Goal: Task Accomplishment & Management: Manage account settings

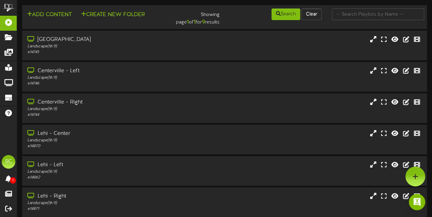
click at [73, 80] on div "Landscape ( 16:9 )" at bounding box center [106, 78] width 158 height 6
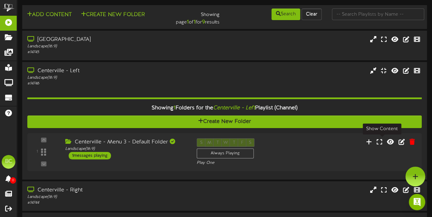
click at [380, 140] on icon at bounding box center [379, 142] width 5 height 6
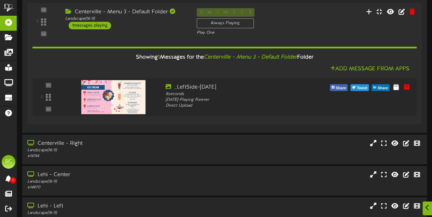
scroll to position [137, 0]
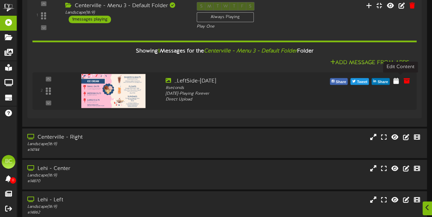
click at [399, 82] on icon at bounding box center [395, 81] width 5 height 6
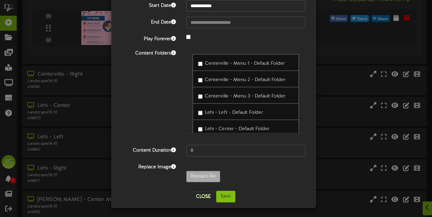
scroll to position [205, 0]
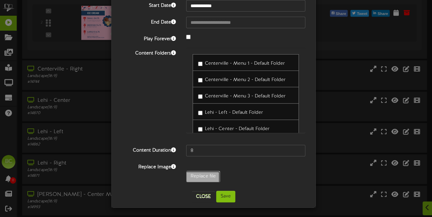
type input "**********"
type input "2025-10-10MenuLeftNewPricing"
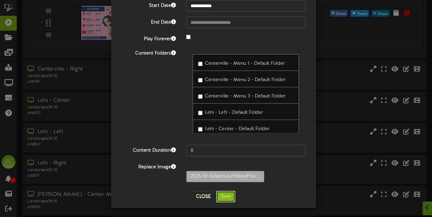
click at [222, 195] on button "Save" at bounding box center [225, 197] width 19 height 12
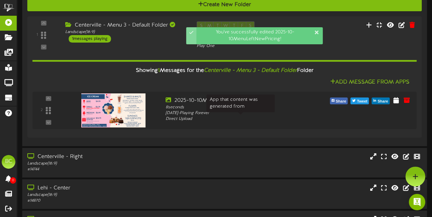
scroll to position [102, 0]
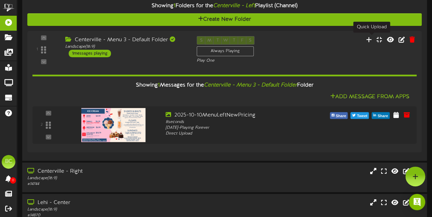
click at [371, 39] on icon at bounding box center [369, 40] width 6 height 6
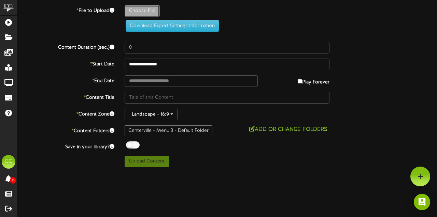
type input "**********"
type input "2025-10-10MenuLeftNewPricingnoTwincone"
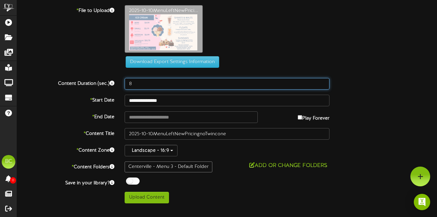
click at [131, 53] on div "**********" at bounding box center [227, 104] width 420 height 199
drag, startPoint x: 133, startPoint y: 84, endPoint x: 127, endPoint y: 85, distance: 5.5
click at [127, 85] on input "8" at bounding box center [227, 84] width 205 height 12
type input "3"
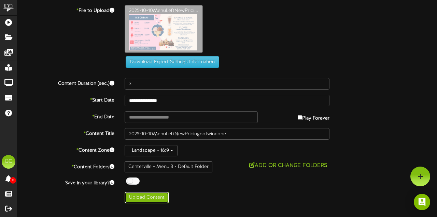
click at [154, 197] on button "Upload Content" at bounding box center [147, 198] width 44 height 12
type input "**********"
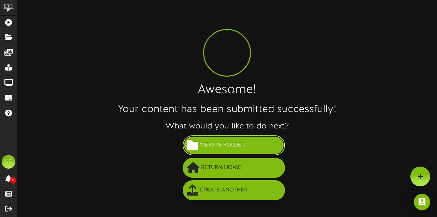
click at [213, 146] on span "View in Folder" at bounding box center [222, 145] width 48 height 11
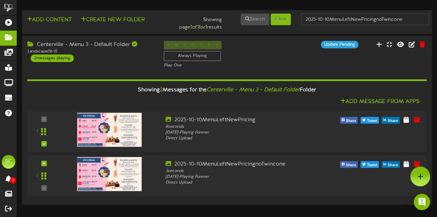
click at [52, 46] on div "Centerville - Menu 3 - Default Folder" at bounding box center [90, 45] width 126 height 8
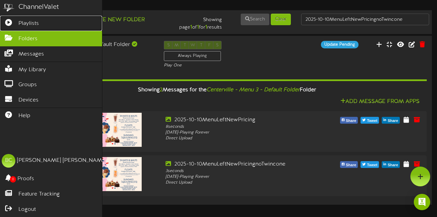
click at [43, 22] on link "Playlists" at bounding box center [51, 23] width 102 height 15
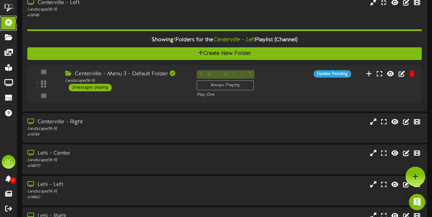
scroll to position [34, 0]
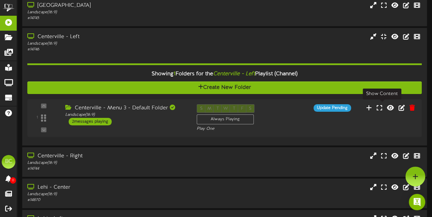
click at [379, 108] on icon at bounding box center [379, 108] width 5 height 6
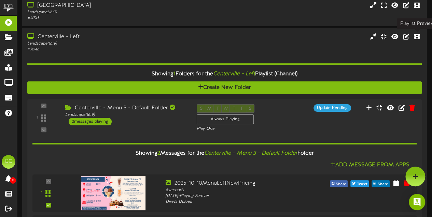
click at [418, 36] on icon at bounding box center [417, 36] width 6 height 6
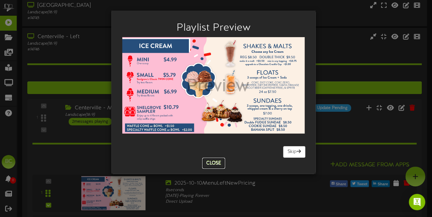
click at [218, 162] on button "Close" at bounding box center [213, 163] width 23 height 11
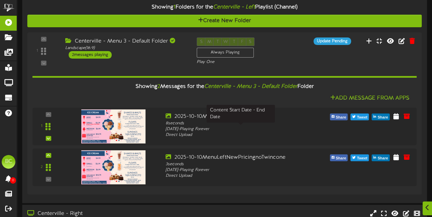
scroll to position [102, 0]
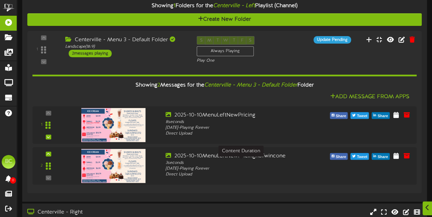
click at [190, 166] on div "3 seconds" at bounding box center [241, 163] width 150 height 6
click at [399, 157] on icon at bounding box center [395, 156] width 5 height 6
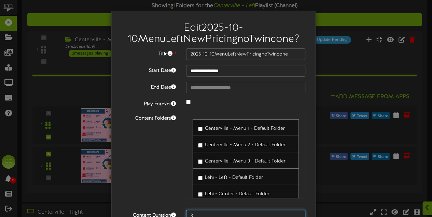
drag, startPoint x: 201, startPoint y: 133, endPoint x: 181, endPoint y: 136, distance: 20.3
click at [181, 136] on div "**********" at bounding box center [214, 149] width 184 height 203
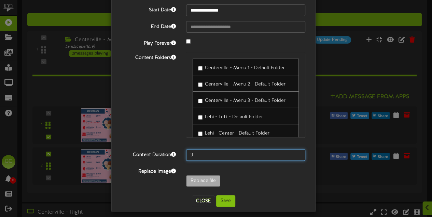
scroll to position [65, 0]
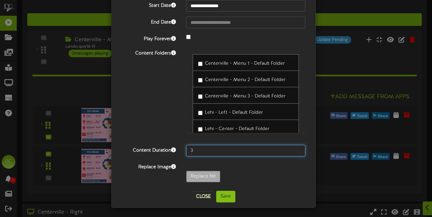
click at [193, 150] on input "3" at bounding box center [245, 151] width 119 height 12
drag, startPoint x: 201, startPoint y: 153, endPoint x: 182, endPoint y: 156, distance: 18.6
click at [182, 156] on div "3" at bounding box center [245, 151] width 129 height 12
type input "0.5"
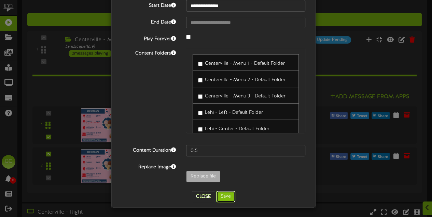
click at [220, 196] on button "Save" at bounding box center [225, 197] width 19 height 12
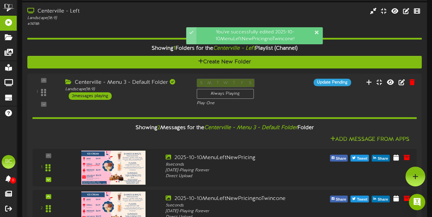
scroll to position [34, 0]
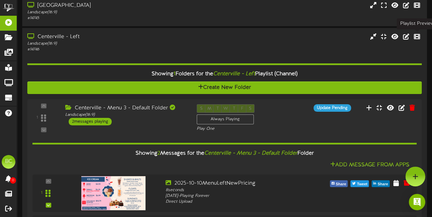
click at [419, 38] on icon at bounding box center [417, 36] width 6 height 6
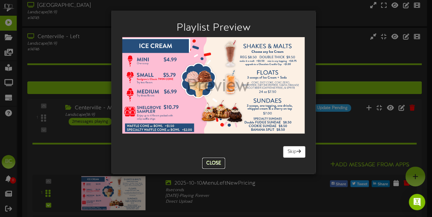
click at [216, 166] on button "Close" at bounding box center [213, 163] width 23 height 11
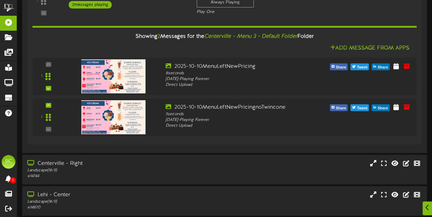
scroll to position [171, 0]
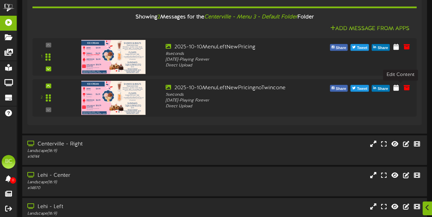
click at [399, 87] on icon at bounding box center [395, 88] width 5 height 6
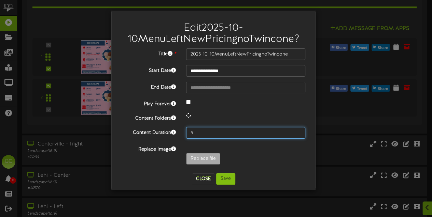
click at [205, 134] on input "5" at bounding box center [245, 133] width 119 height 12
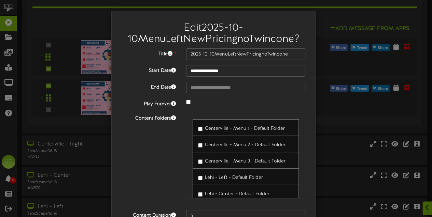
click at [206, 134] on div "Centerville - Menu 1 - Default Folder" at bounding box center [246, 127] width 106 height 17
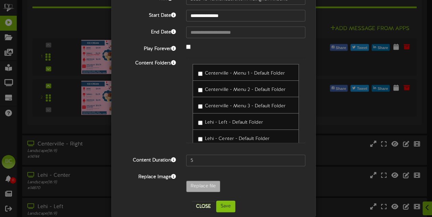
scroll to position [65, 0]
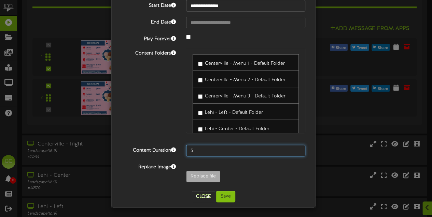
drag, startPoint x: 193, startPoint y: 152, endPoint x: 178, endPoint y: 153, distance: 14.7
click at [178, 153] on div "Content Duration 5" at bounding box center [213, 151] width 194 height 12
type input "1"
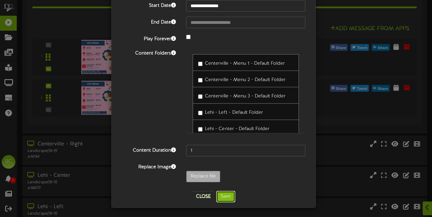
click at [225, 196] on button "Save" at bounding box center [225, 197] width 19 height 12
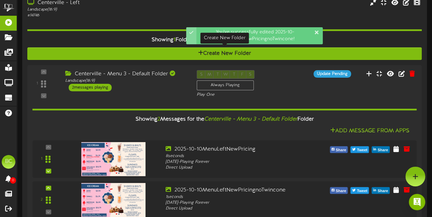
scroll to position [34, 0]
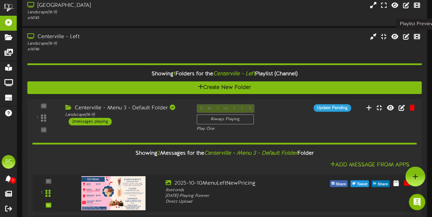
click at [419, 39] on icon at bounding box center [417, 36] width 6 height 6
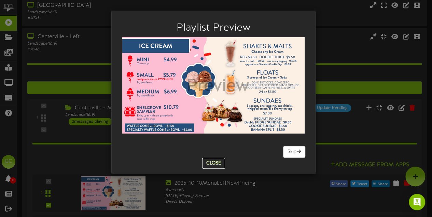
click at [214, 161] on button "Close" at bounding box center [213, 163] width 23 height 11
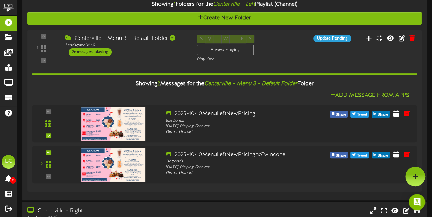
scroll to position [102, 0]
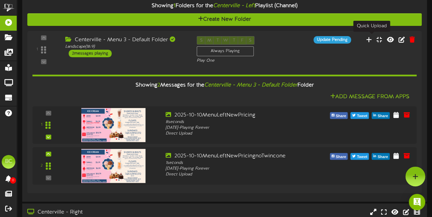
click at [372, 37] on icon at bounding box center [369, 40] width 6 height 6
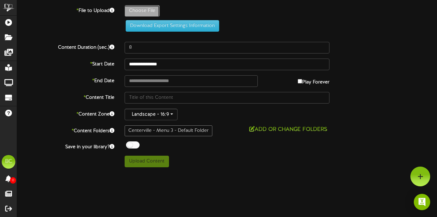
type input "**********"
type input "2025-10-10MenuLeftMilkshakesNewPricing"
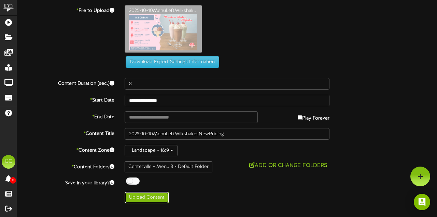
click at [154, 198] on button "Upload Content" at bounding box center [147, 198] width 44 height 12
type input "**********"
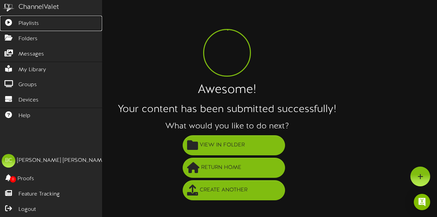
click at [10, 20] on icon at bounding box center [8, 21] width 17 height 5
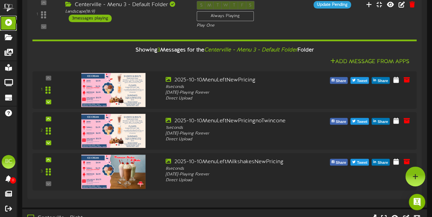
scroll to position [137, 0]
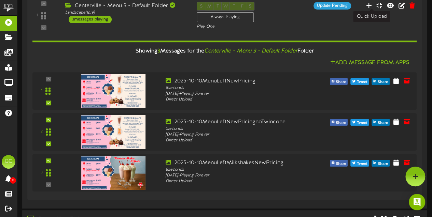
click at [370, 5] on icon at bounding box center [369, 5] width 6 height 6
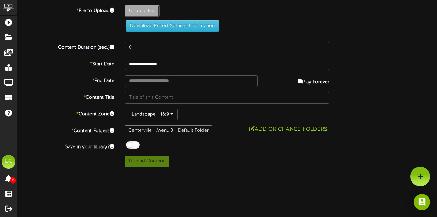
type input "**********"
type input "2025-10-10MenuLeftNewPricing"
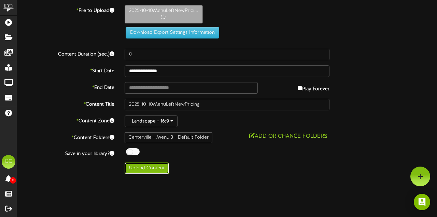
click at [150, 166] on button "Upload Content" at bounding box center [147, 169] width 44 height 12
type input "**********"
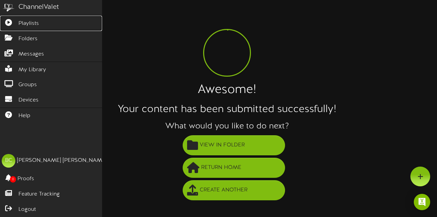
click at [15, 23] on icon at bounding box center [8, 21] width 17 height 5
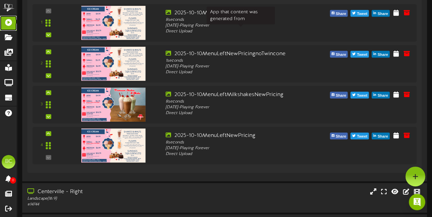
scroll to position [102, 0]
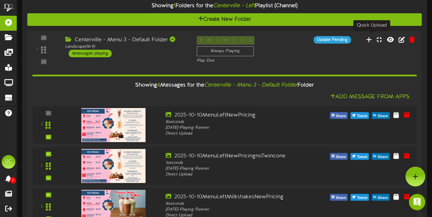
click at [372, 39] on icon at bounding box center [369, 40] width 6 height 6
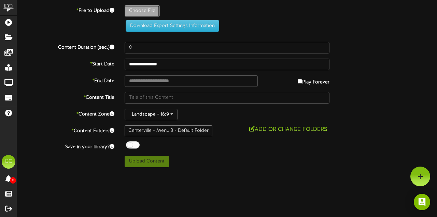
type input "**********"
type input "2025-10-10MenuLeftNewPricingnoTwincone"
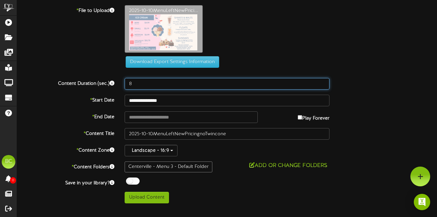
click at [134, 82] on input "8" at bounding box center [227, 84] width 205 height 12
type input "1"
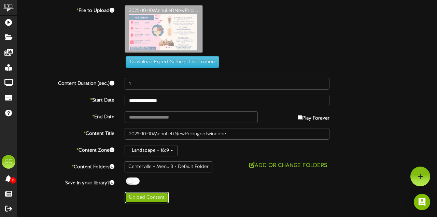
click at [154, 198] on button "Upload Content" at bounding box center [147, 198] width 44 height 12
type input "**********"
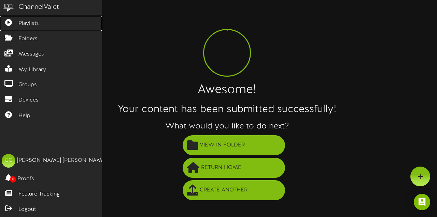
click at [25, 22] on span "Playlists" at bounding box center [28, 24] width 20 height 8
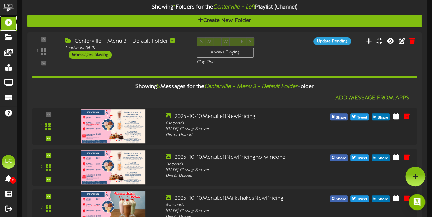
scroll to position [68, 0]
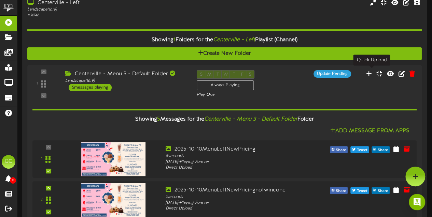
click at [372, 73] on icon at bounding box center [369, 74] width 6 height 6
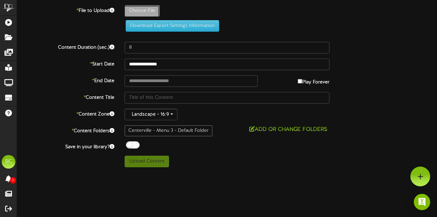
type input "**********"
type input "2025-10-10MenuLeftFloatsNewPricing"
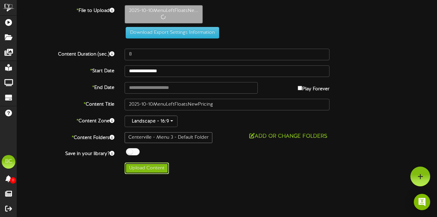
click at [153, 166] on button "Upload Content" at bounding box center [147, 169] width 44 height 12
type input "**********"
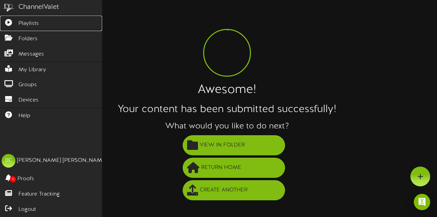
click at [8, 24] on icon at bounding box center [8, 21] width 17 height 5
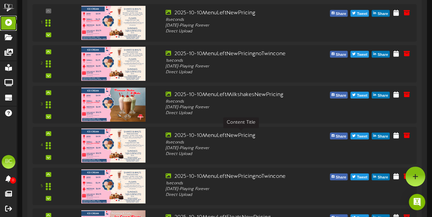
scroll to position [171, 0]
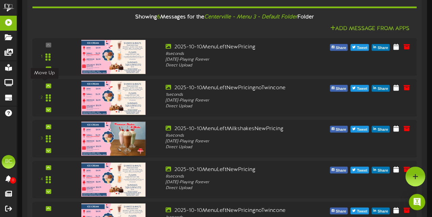
click at [47, 84] on icon at bounding box center [48, 85] width 3 height 3
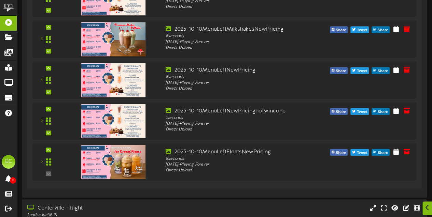
scroll to position [273, 0]
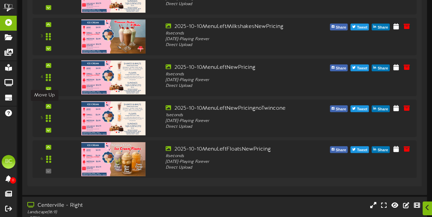
click at [47, 105] on icon at bounding box center [48, 106] width 3 height 3
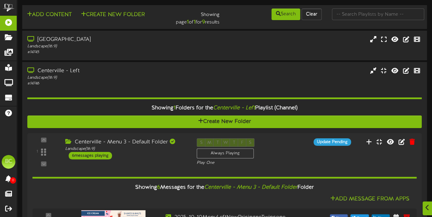
scroll to position [68, 0]
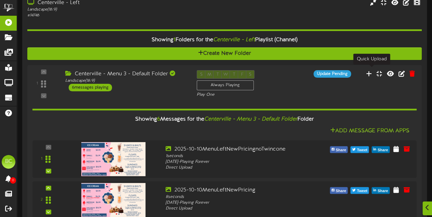
click at [370, 71] on icon at bounding box center [369, 74] width 6 height 6
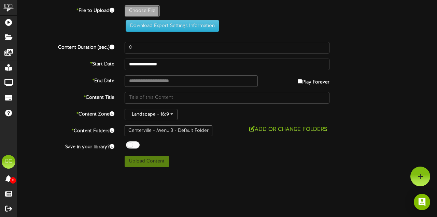
type input "**********"
type input "2025-10-10MenuLeftNewPricingnoTwincone"
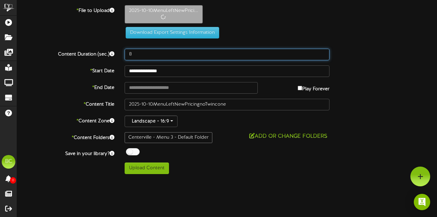
click at [137, 58] on input "8" at bounding box center [227, 55] width 205 height 12
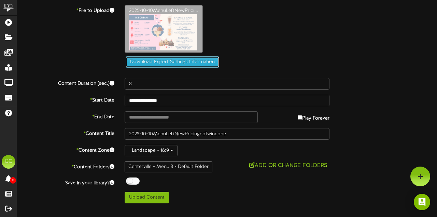
click at [137, 58] on button "Download Export Settings Information" at bounding box center [173, 62] width 94 height 12
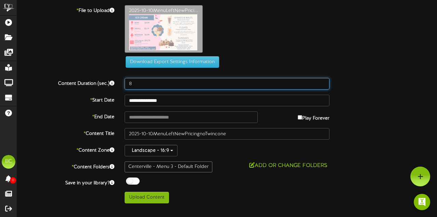
click at [143, 81] on input "8" at bounding box center [227, 84] width 205 height 12
type input "1"
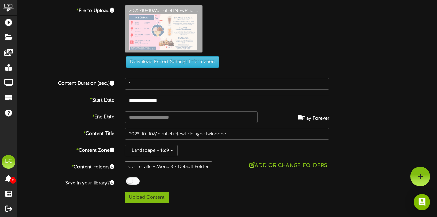
click at [383, 77] on div "**********" at bounding box center [227, 104] width 420 height 199
click at [148, 197] on button "Upload Content" at bounding box center [147, 198] width 44 height 12
type input "**********"
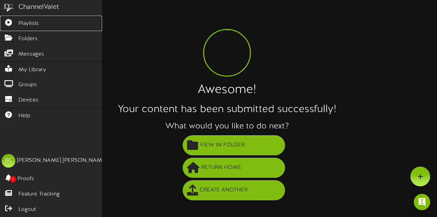
click at [11, 24] on icon at bounding box center [8, 21] width 17 height 5
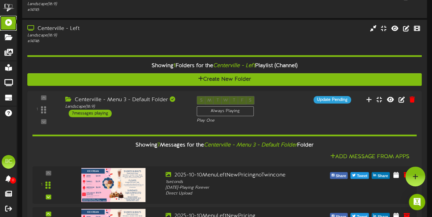
scroll to position [34, 0]
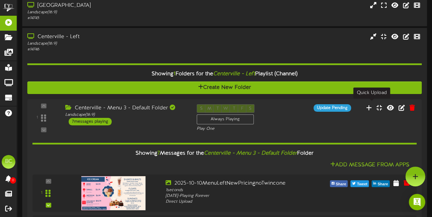
click at [372, 105] on icon at bounding box center [369, 108] width 6 height 6
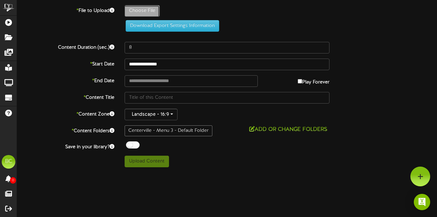
type input "**********"
type input "2025-10-10MenuLeftNewPricing"
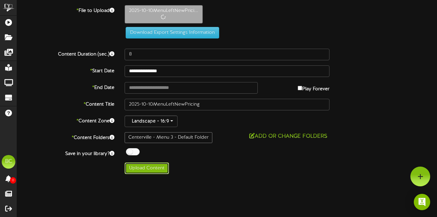
click at [150, 169] on button "Upload Content" at bounding box center [147, 169] width 44 height 12
type input "**********"
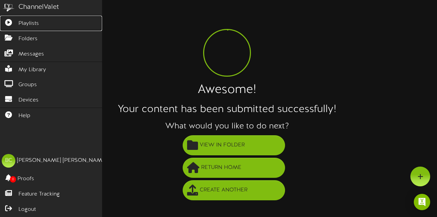
click at [38, 19] on link "Playlists" at bounding box center [51, 23] width 102 height 15
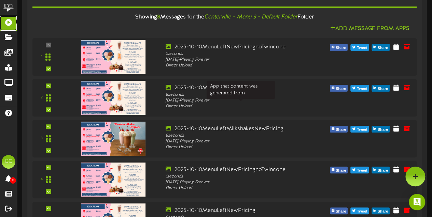
scroll to position [102, 0]
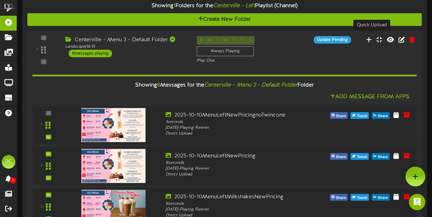
click at [371, 37] on icon at bounding box center [369, 40] width 6 height 6
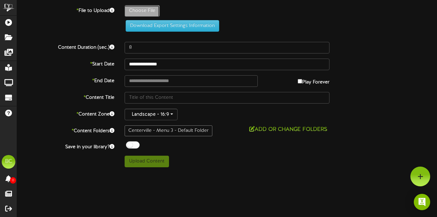
type input "**********"
type input "2025-10-10MenuLeftSundaesNewPricing"
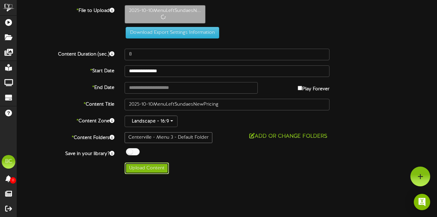
click at [148, 168] on button "Upload Content" at bounding box center [147, 169] width 44 height 12
type input "**********"
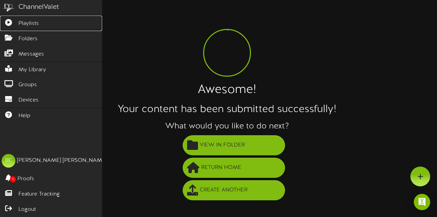
click at [35, 23] on span "Playlists" at bounding box center [28, 24] width 20 height 8
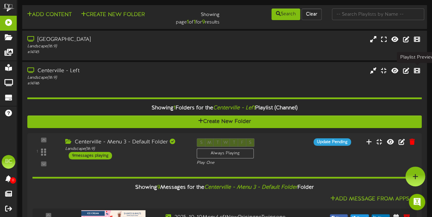
click at [415, 71] on icon at bounding box center [417, 71] width 6 height 6
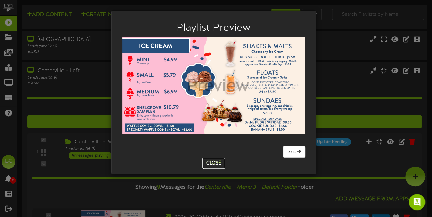
click at [214, 162] on button "Close" at bounding box center [213, 163] width 23 height 11
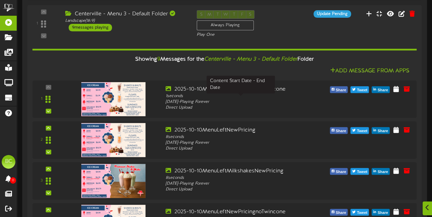
scroll to position [137, 0]
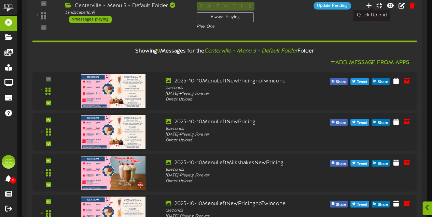
click at [371, 5] on icon at bounding box center [369, 5] width 6 height 6
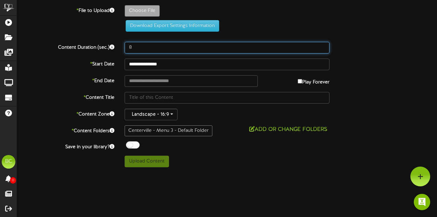
drag, startPoint x: 138, startPoint y: 49, endPoint x: 125, endPoint y: 48, distance: 13.0
click at [125, 49] on input "8" at bounding box center [227, 48] width 205 height 12
type input "5"
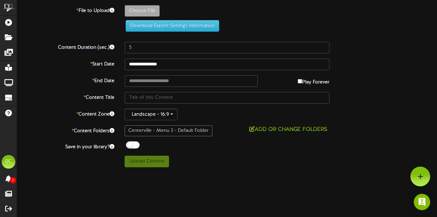
click at [371, 62] on div "**********" at bounding box center [227, 65] width 430 height 12
type input "**********"
type input "2025-10-10MenuLeftNewPricing"
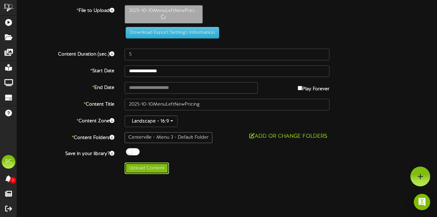
click at [150, 166] on button "Upload Content" at bounding box center [147, 169] width 44 height 12
type input "**********"
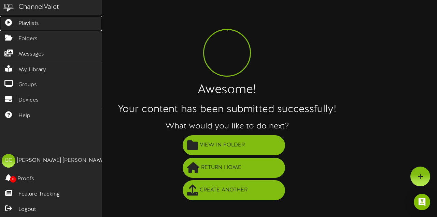
click at [33, 27] on link "Playlists" at bounding box center [51, 23] width 102 height 15
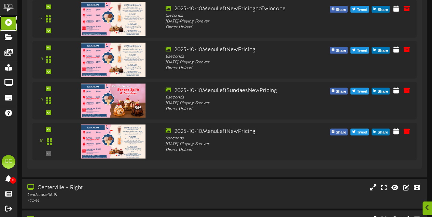
scroll to position [478, 0]
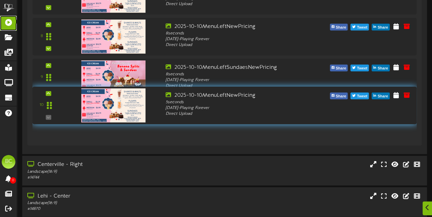
drag, startPoint x: 45, startPoint y: 124, endPoint x: 67, endPoint y: 111, distance: 24.8
click at [67, 111] on div "10 5 seconds -" at bounding box center [224, 105] width 384 height 27
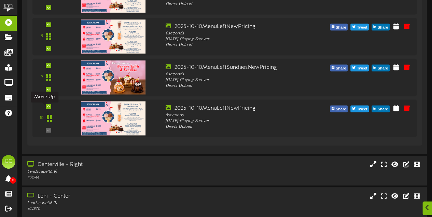
click at [47, 108] on icon at bounding box center [48, 106] width 3 height 3
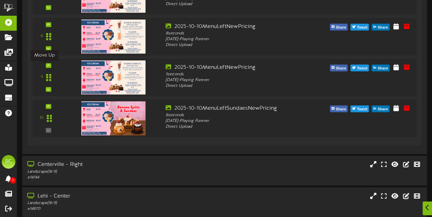
click at [47, 67] on icon at bounding box center [48, 65] width 3 height 3
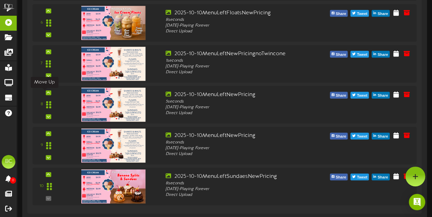
click at [47, 93] on icon at bounding box center [48, 92] width 3 height 3
click at [47, 53] on icon at bounding box center [48, 51] width 3 height 3
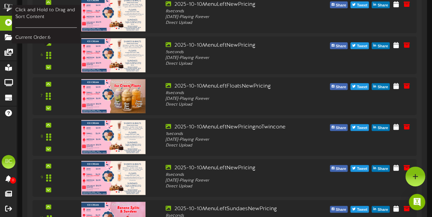
scroll to position [376, 0]
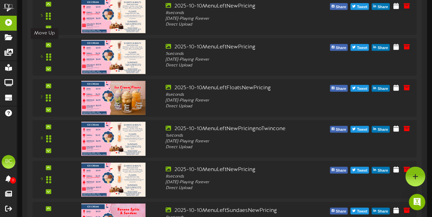
click at [47, 45] on icon at bounding box center [48, 44] width 3 height 3
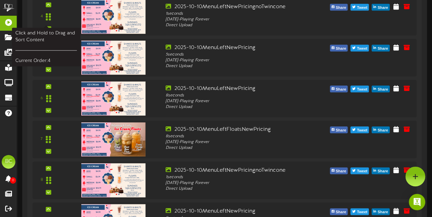
scroll to position [300, 0]
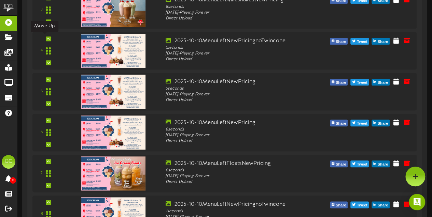
click at [47, 37] on icon at bounding box center [48, 38] width 3 height 3
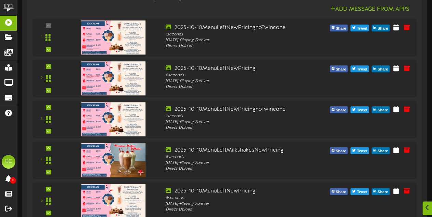
scroll to position [293, 0]
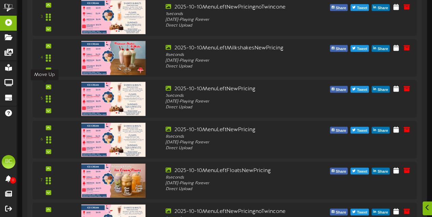
click at [46, 85] on div at bounding box center [48, 87] width 5 height 5
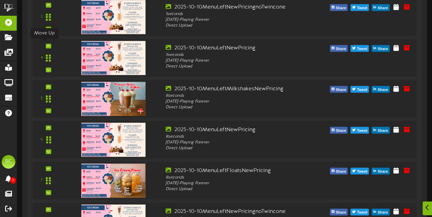
click at [47, 45] on icon at bounding box center [48, 45] width 3 height 3
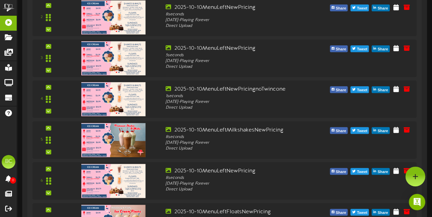
scroll to position [217, 0]
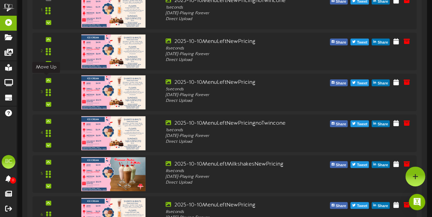
click at [46, 78] on div at bounding box center [48, 80] width 5 height 5
click at [47, 38] on icon at bounding box center [48, 39] width 3 height 3
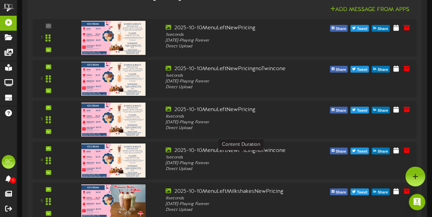
scroll to position [210, 0]
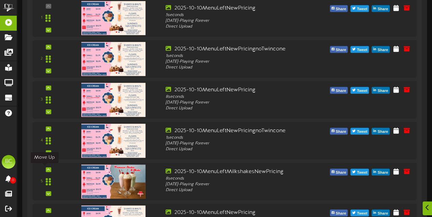
click at [47, 168] on icon at bounding box center [48, 169] width 3 height 3
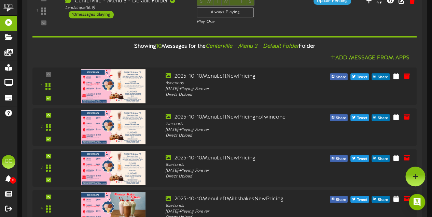
scroll to position [107, 0]
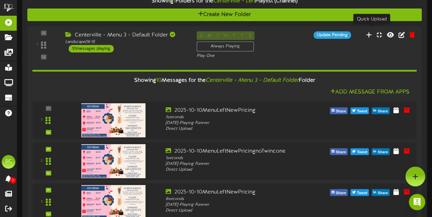
click at [370, 32] on icon at bounding box center [369, 35] width 6 height 6
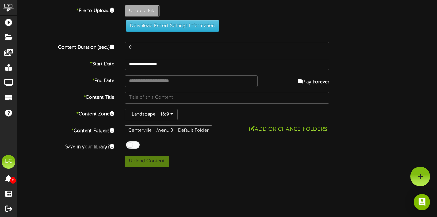
type input "**********"
type input "2025-10-10MenuLeftNewPricing"
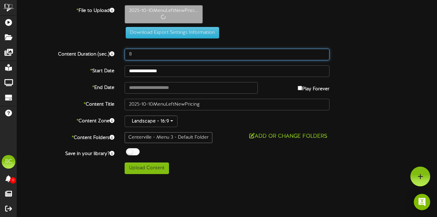
click at [138, 54] on input "8" at bounding box center [227, 55] width 205 height 12
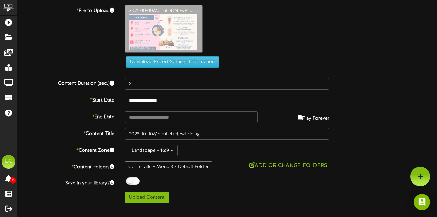
click at [138, 54] on div "2025-10-10MenuLeftNewPrici..." at bounding box center [280, 30] width 323 height 51
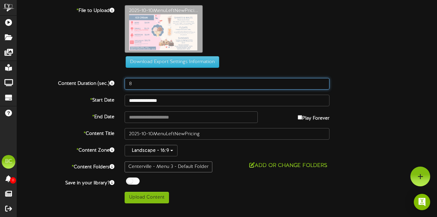
drag, startPoint x: 135, startPoint y: 84, endPoint x: 127, endPoint y: 84, distance: 7.5
click at [127, 84] on input "8" at bounding box center [227, 84] width 205 height 12
type input "5"
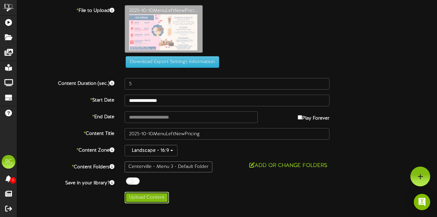
click at [150, 197] on button "Upload Content" at bounding box center [147, 198] width 44 height 12
type input "**********"
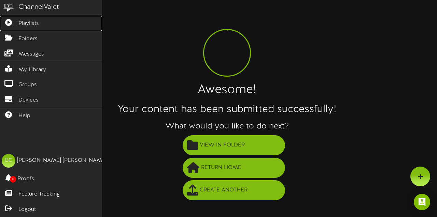
click at [6, 18] on link "Playlists" at bounding box center [51, 23] width 102 height 15
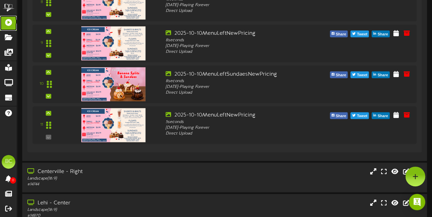
scroll to position [478, 0]
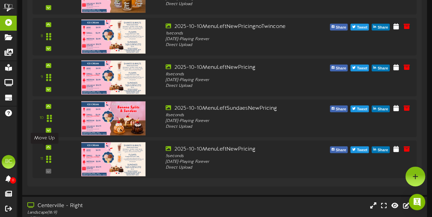
click at [47, 149] on icon at bounding box center [48, 147] width 3 height 3
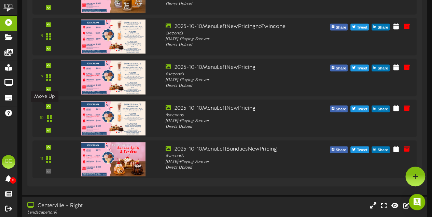
click at [47, 108] on icon at bounding box center [48, 106] width 3 height 3
click at [46, 67] on div at bounding box center [48, 65] width 5 height 5
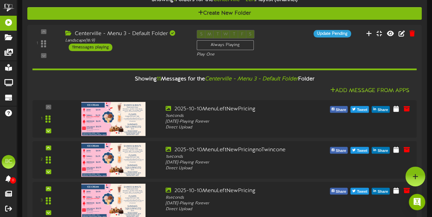
scroll to position [102, 0]
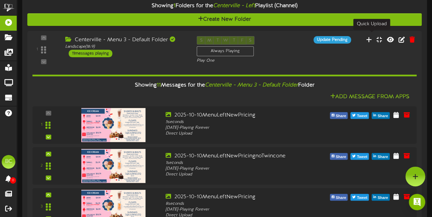
click at [370, 39] on icon at bounding box center [369, 40] width 6 height 6
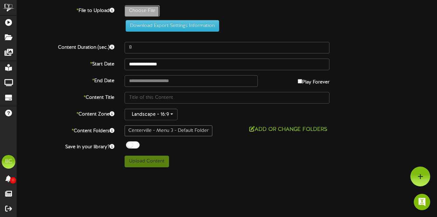
type input "**********"
type input "2025-10-10MenuLeftNewPricing"
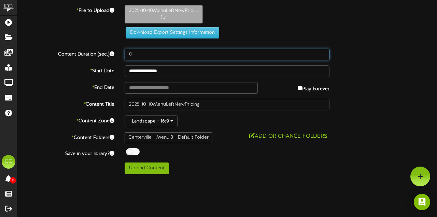
click at [141, 55] on input "8" at bounding box center [227, 55] width 205 height 12
click at [140, 55] on input "8" at bounding box center [227, 55] width 205 height 12
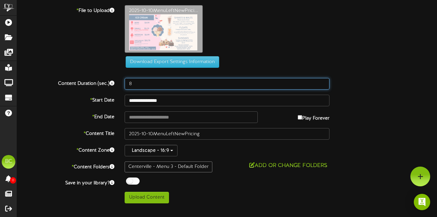
click at [140, 55] on div "**********" at bounding box center [227, 104] width 420 height 199
type input "5"
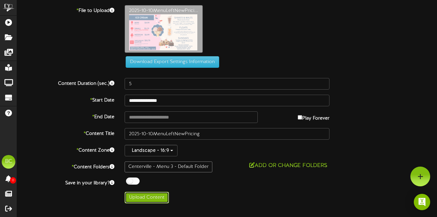
click at [151, 194] on button "Upload Content" at bounding box center [147, 198] width 44 height 12
type input "**********"
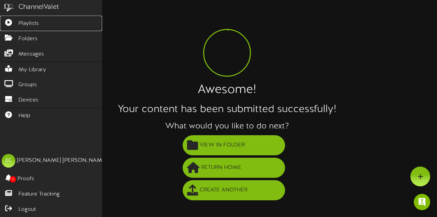
click at [26, 23] on span "Playlists" at bounding box center [28, 24] width 20 height 8
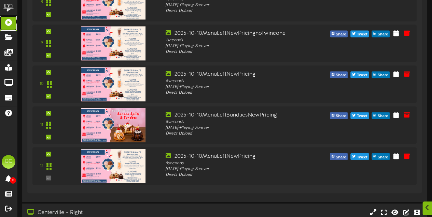
scroll to position [580, 0]
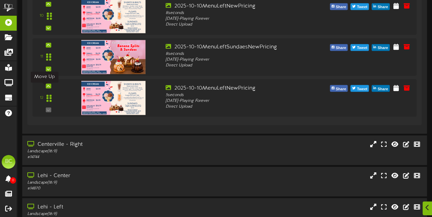
click at [47, 88] on icon at bounding box center [48, 85] width 3 height 3
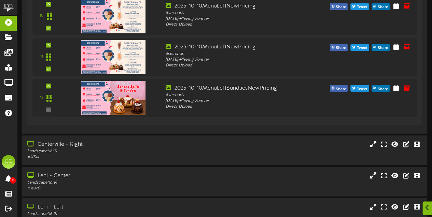
click at [48, 47] on div "11" at bounding box center [49, 56] width 22 height 27
click at [46, 46] on div at bounding box center [48, 45] width 5 height 5
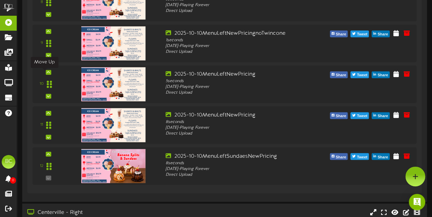
click at [47, 74] on icon at bounding box center [48, 72] width 3 height 3
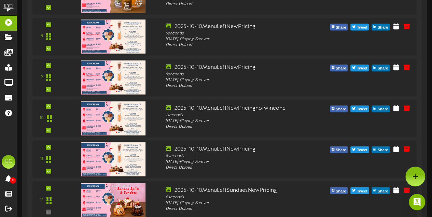
scroll to position [444, 0]
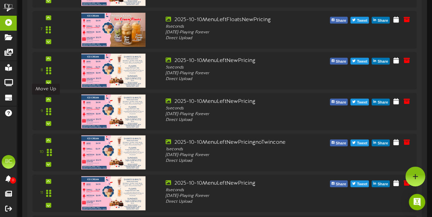
click at [47, 100] on icon at bounding box center [48, 99] width 3 height 3
click at [47, 60] on icon at bounding box center [48, 58] width 3 height 3
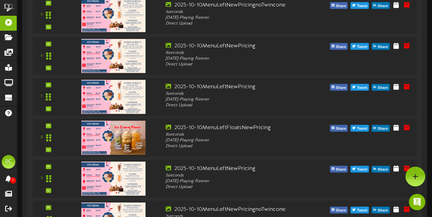
scroll to position [376, 0]
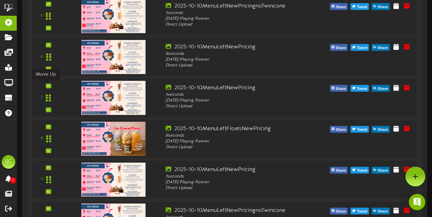
click at [46, 88] on div at bounding box center [48, 86] width 5 height 5
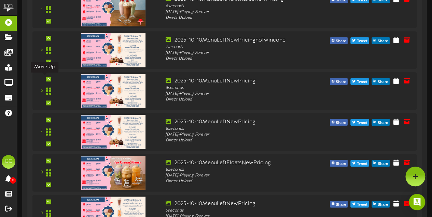
click at [47, 78] on icon at bounding box center [48, 78] width 3 height 3
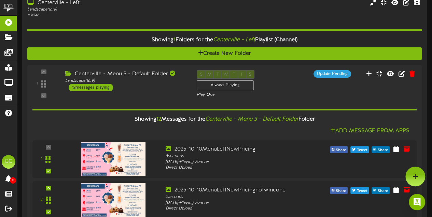
scroll to position [34, 0]
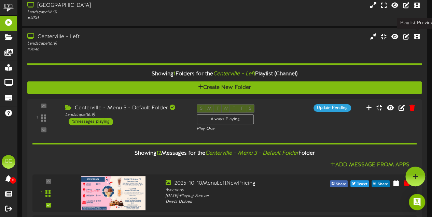
click at [419, 37] on icon at bounding box center [417, 36] width 6 height 6
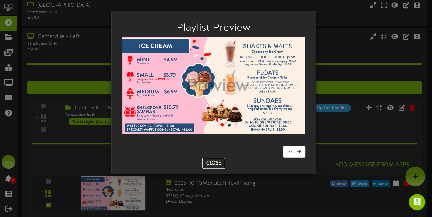
click at [208, 164] on button "Close" at bounding box center [213, 163] width 23 height 11
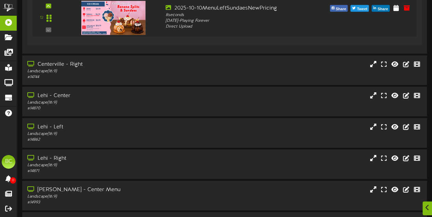
scroll to position [683, 0]
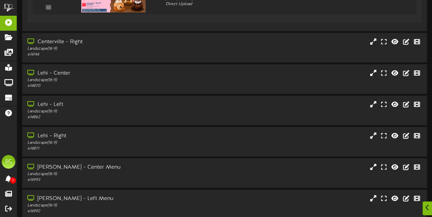
click at [90, 75] on div "Lehi - Center" at bounding box center [106, 74] width 158 height 8
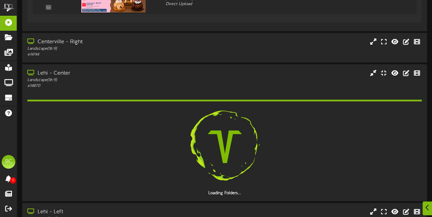
click at [94, 84] on div "# 14870" at bounding box center [106, 86] width 158 height 6
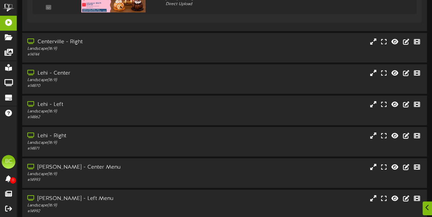
click at [99, 112] on div "Landscape ( 16:9 )" at bounding box center [106, 112] width 158 height 6
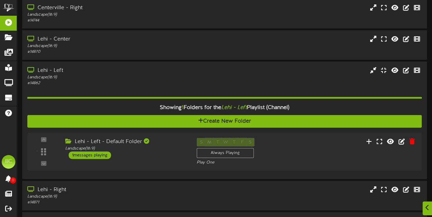
scroll to position [751, 0]
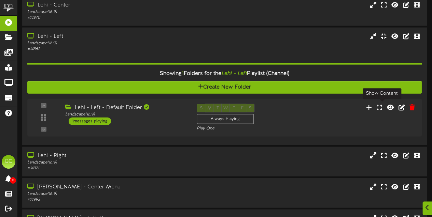
click at [382, 108] on icon at bounding box center [379, 107] width 5 height 6
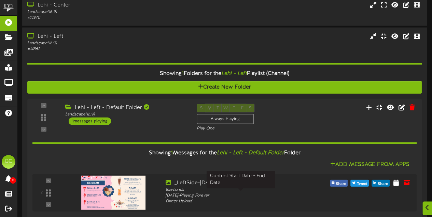
scroll to position [819, 0]
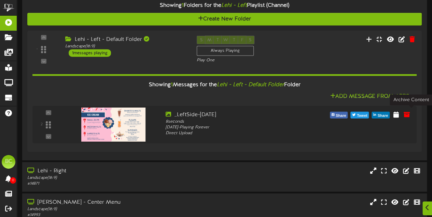
click at [410, 114] on icon at bounding box center [407, 115] width 6 height 6
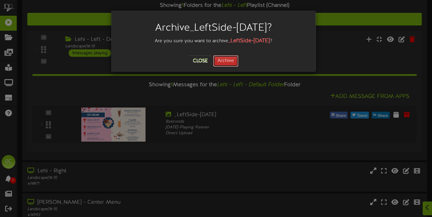
click at [227, 60] on button "Archive" at bounding box center [225, 61] width 25 height 12
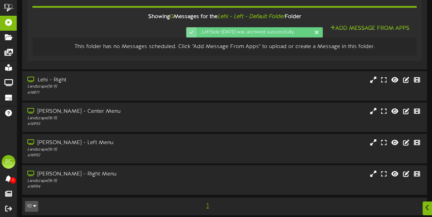
scroll to position [891, 0]
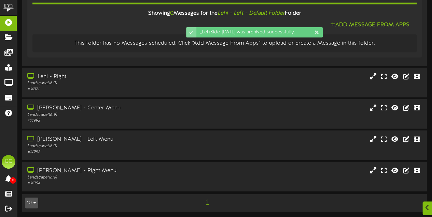
click at [102, 144] on div "Landscape ( 16:9 )" at bounding box center [106, 147] width 158 height 6
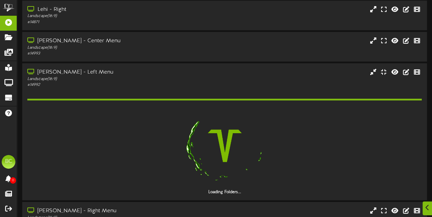
scroll to position [959, 0]
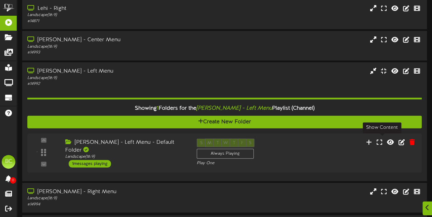
click at [381, 142] on icon at bounding box center [379, 142] width 5 height 6
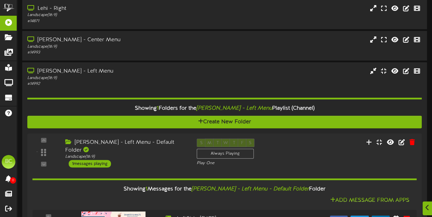
scroll to position [1028, 0]
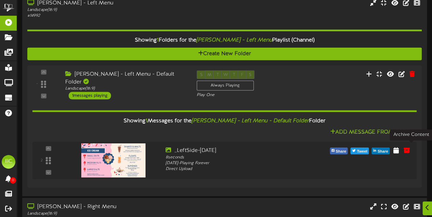
click at [408, 148] on icon at bounding box center [407, 150] width 6 height 6
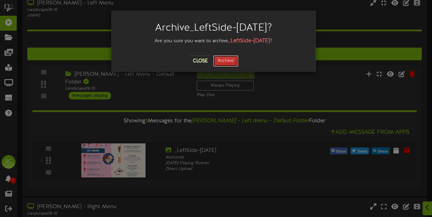
click at [233, 60] on button "Archive" at bounding box center [225, 61] width 25 height 12
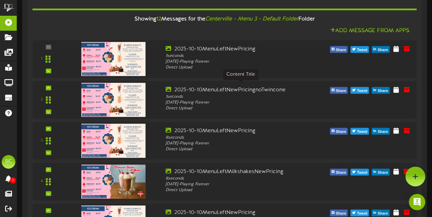
scroll to position [106, 0]
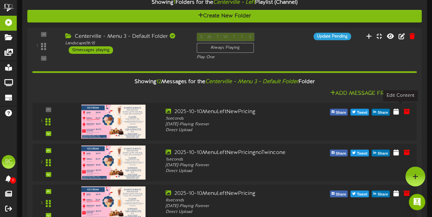
click at [399, 111] on icon at bounding box center [395, 112] width 5 height 6
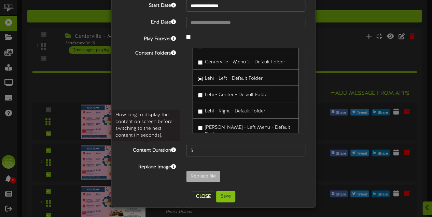
scroll to position [140, 0]
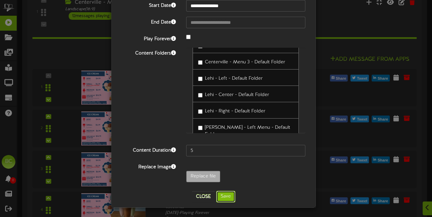
click at [223, 198] on button "Save" at bounding box center [225, 197] width 19 height 12
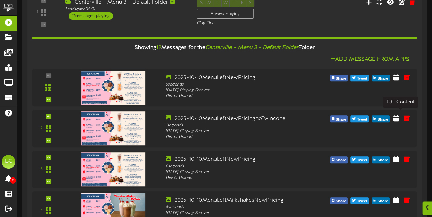
click at [399, 117] on icon at bounding box center [395, 118] width 5 height 6
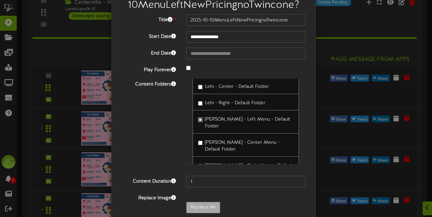
scroll to position [65, 0]
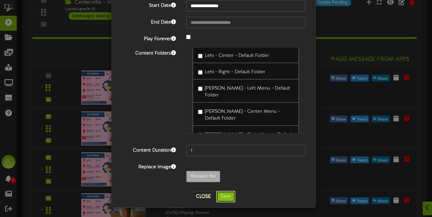
click at [225, 198] on button "Save" at bounding box center [225, 197] width 19 height 12
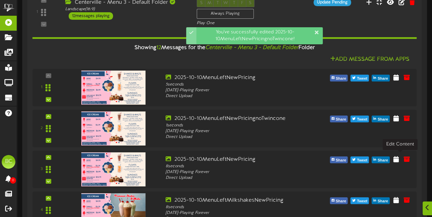
click at [399, 159] on icon at bounding box center [395, 159] width 5 height 6
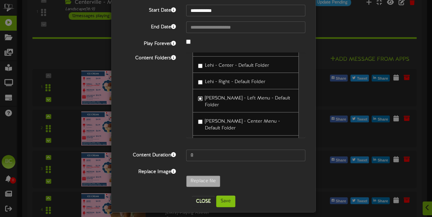
scroll to position [54, 0]
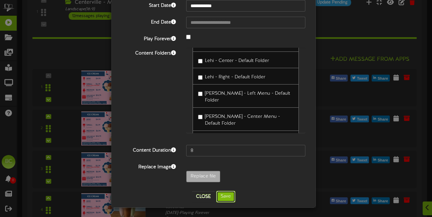
click at [228, 197] on button "Save" at bounding box center [225, 197] width 19 height 12
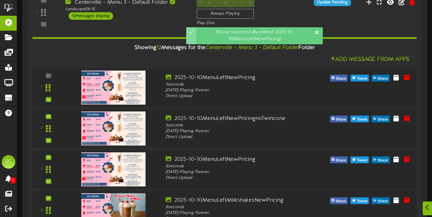
scroll to position [174, 0]
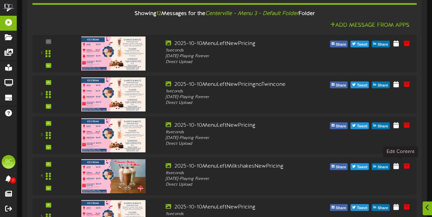
click at [399, 164] on icon at bounding box center [395, 166] width 5 height 6
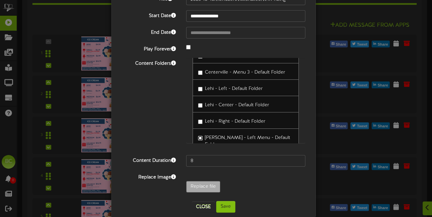
scroll to position [65, 0]
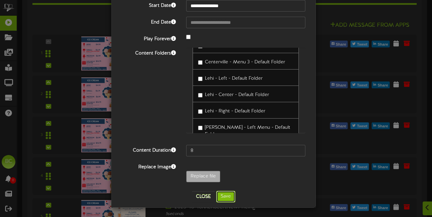
click at [219, 196] on button "Save" at bounding box center [225, 197] width 19 height 12
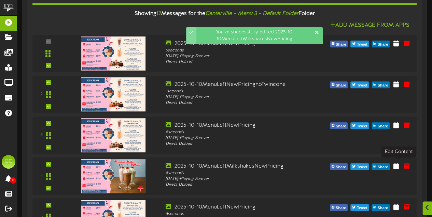
click at [399, 167] on icon at bounding box center [395, 166] width 5 height 6
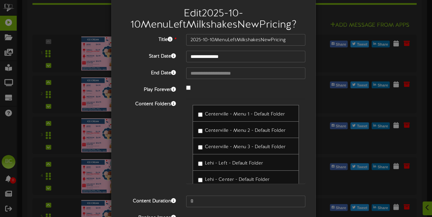
scroll to position [0, 0]
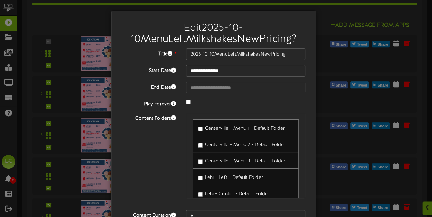
click at [335, 101] on div "**********" at bounding box center [216, 108] width 432 height 217
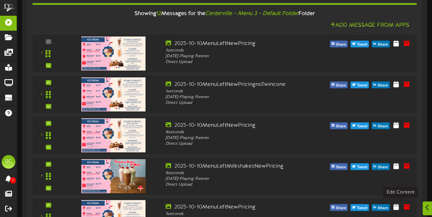
click at [399, 207] on icon at bounding box center [395, 207] width 5 height 6
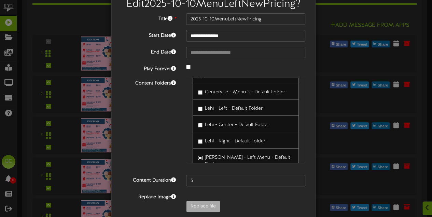
scroll to position [34, 0]
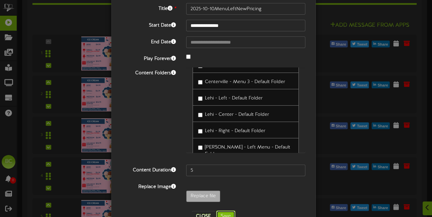
click at [223, 213] on button "Save" at bounding box center [225, 217] width 19 height 12
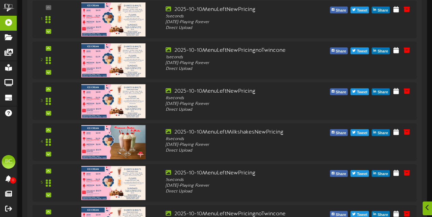
scroll to position [242, 0]
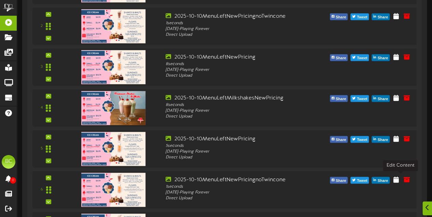
click at [399, 181] on icon at bounding box center [395, 180] width 5 height 6
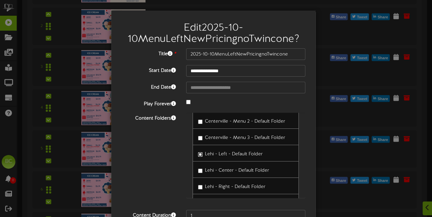
scroll to position [34, 0]
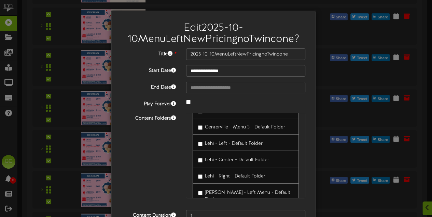
click at [201, 192] on label "[PERSON_NAME] - Left Menu - Default Folder" at bounding box center [245, 195] width 95 height 16
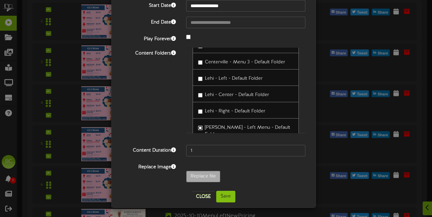
scroll to position [277, 0]
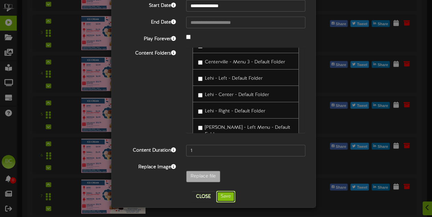
click at [224, 198] on button "Save" at bounding box center [225, 197] width 19 height 12
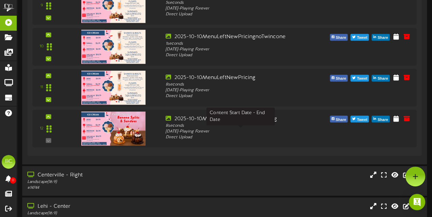
scroll to position [515, 0]
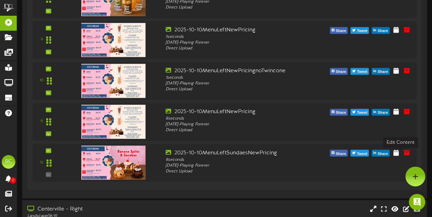
click at [399, 155] on icon at bounding box center [395, 153] width 5 height 6
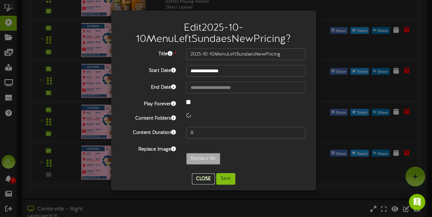
click at [198, 176] on button "Close" at bounding box center [203, 179] width 23 height 11
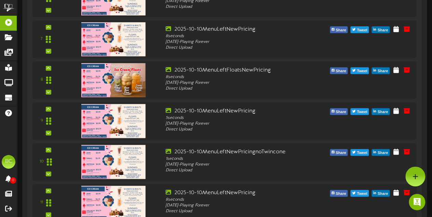
scroll to position [413, 0]
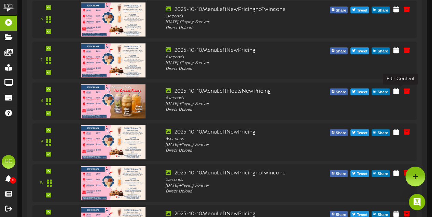
click at [399, 91] on icon at bounding box center [395, 91] width 5 height 6
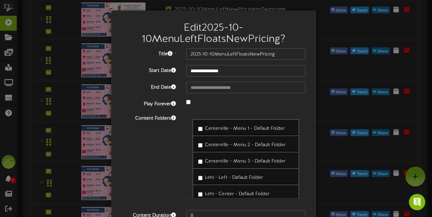
click at [74, 124] on div "**********" at bounding box center [216, 108] width 432 height 217
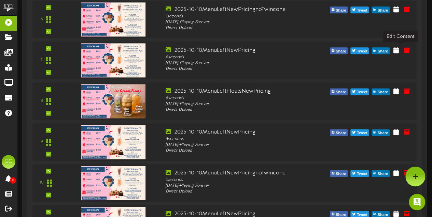
click at [399, 51] on icon at bounding box center [395, 50] width 5 height 6
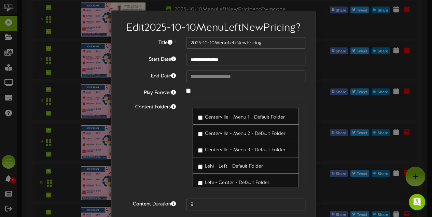
click at [317, 108] on div "**********" at bounding box center [216, 108] width 432 height 217
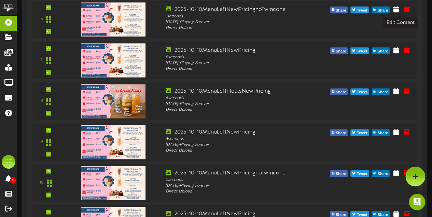
click at [399, 11] on icon at bounding box center [395, 9] width 5 height 6
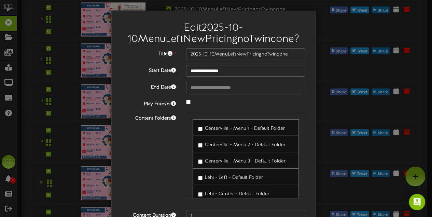
click at [331, 77] on div "**********" at bounding box center [216, 108] width 432 height 217
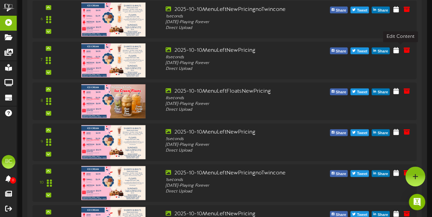
click at [399, 51] on icon at bounding box center [395, 50] width 5 height 6
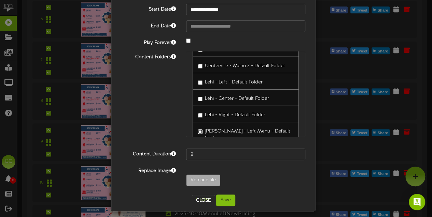
scroll to position [54, 0]
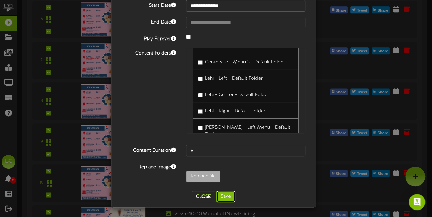
click at [225, 198] on button "Save" at bounding box center [225, 197] width 19 height 12
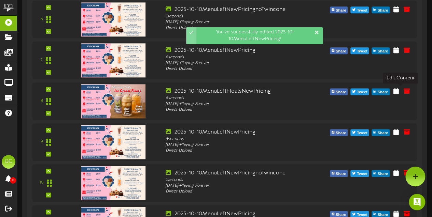
click at [399, 94] on icon at bounding box center [395, 91] width 5 height 6
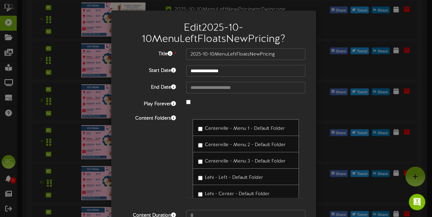
click at [200, 176] on label "Lehi - Left - Default Folder" at bounding box center [230, 176] width 65 height 9
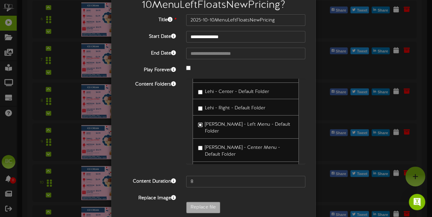
scroll to position [65, 0]
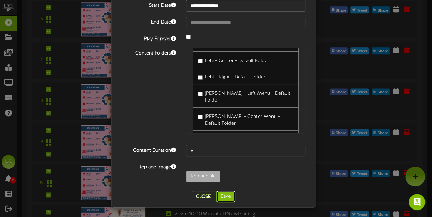
click at [227, 198] on button "Save" at bounding box center [225, 197] width 19 height 12
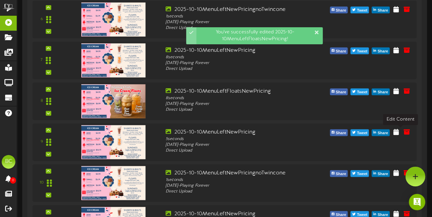
click at [399, 133] on icon at bounding box center [395, 132] width 5 height 6
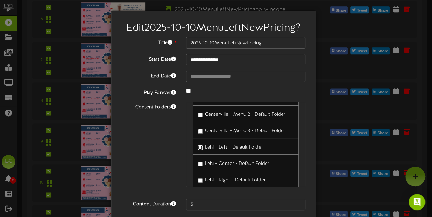
scroll to position [34, 0]
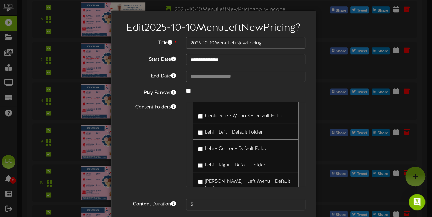
click at [213, 181] on span "[PERSON_NAME] - Left Menu - Default Folder" at bounding box center [247, 185] width 85 height 12
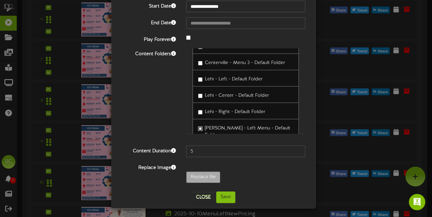
scroll to position [54, 0]
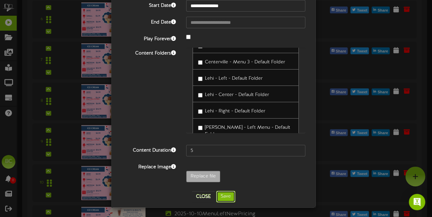
click at [224, 197] on button "Save" at bounding box center [225, 197] width 19 height 12
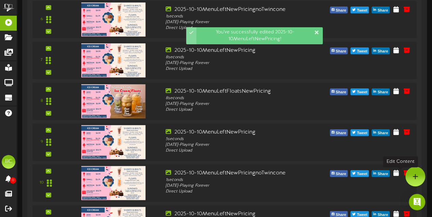
click at [399, 175] on icon at bounding box center [395, 173] width 5 height 6
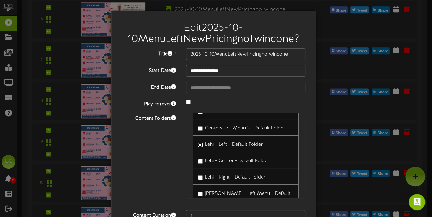
scroll to position [34, 0]
click at [200, 192] on label "[PERSON_NAME] - Left Menu - Default Folder" at bounding box center [245, 195] width 95 height 16
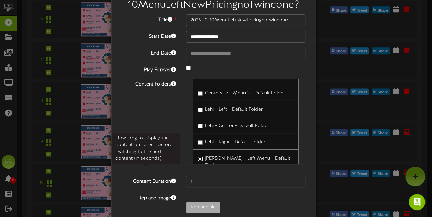
scroll to position [65, 0]
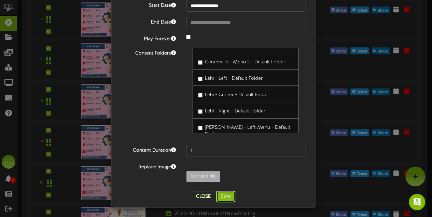
click at [225, 196] on button "Save" at bounding box center [225, 197] width 19 height 12
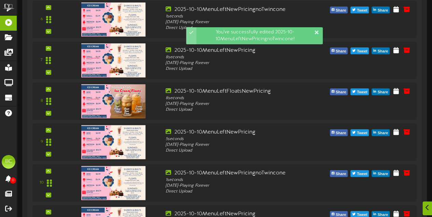
scroll to position [447, 0]
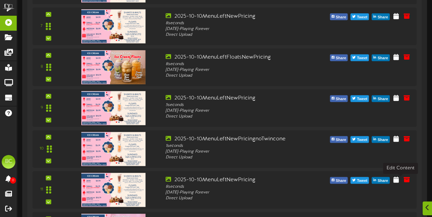
click at [399, 183] on icon at bounding box center [395, 180] width 5 height 6
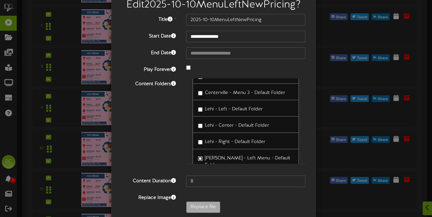
scroll to position [34, 0]
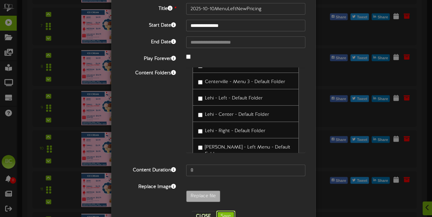
click at [226, 215] on button "Save" at bounding box center [225, 217] width 19 height 12
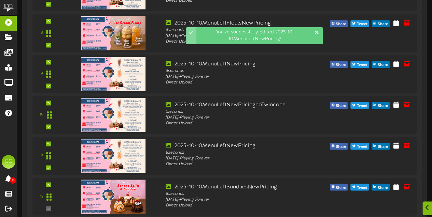
scroll to position [515, 0]
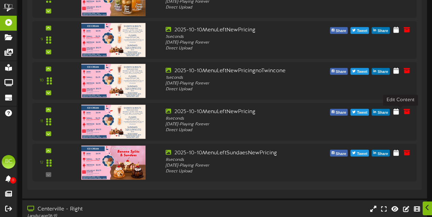
click at [399, 115] on icon at bounding box center [395, 112] width 5 height 6
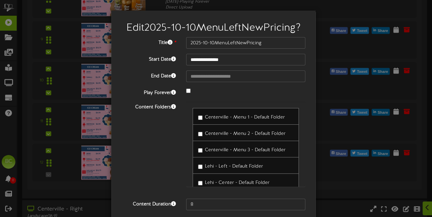
click at [327, 133] on div "**********" at bounding box center [216, 108] width 432 height 217
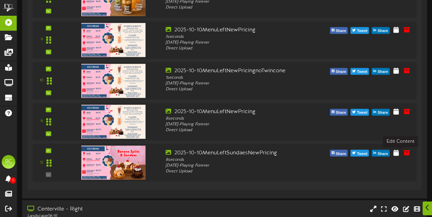
click at [399, 156] on icon at bounding box center [395, 153] width 5 height 6
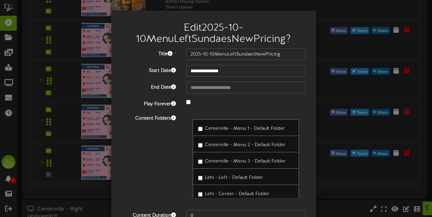
scroll to position [34, 0]
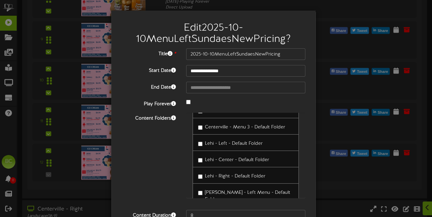
click at [176, 172] on div "Content Folders [GEOGRAPHIC_DATA] - Menu 1 - Default Folder Centerville - [GEOG…" at bounding box center [213, 159] width 194 height 92
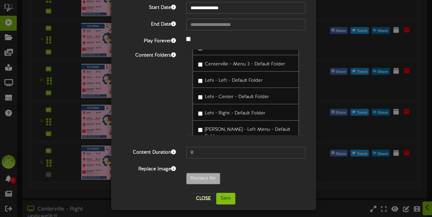
scroll to position [65, 0]
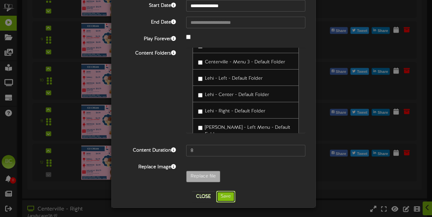
click at [224, 199] on button "Save" at bounding box center [225, 197] width 19 height 12
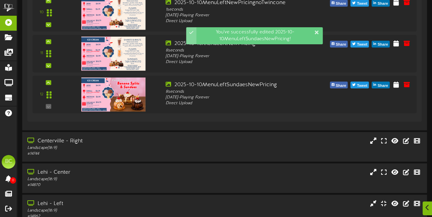
scroll to position [686, 0]
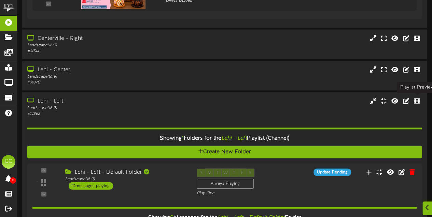
click at [416, 100] on icon at bounding box center [417, 101] width 6 height 6
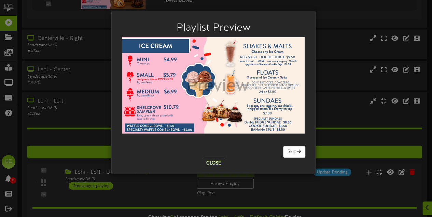
click at [352, 117] on div "Playlist Preview [GEOGRAPHIC_DATA] Skip Close" at bounding box center [216, 108] width 432 height 217
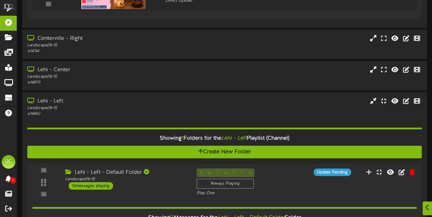
click at [352, 117] on div "Playlist Preview [GEOGRAPHIC_DATA] Skip Close" at bounding box center [216, 108] width 432 height 217
click at [415, 101] on icon at bounding box center [417, 101] width 6 height 6
click at [311, 113] on div "Lehi - Left Landscape ( 16:9 ) # 14862" at bounding box center [224, 107] width 405 height 19
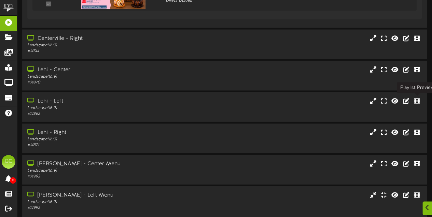
click at [416, 103] on icon at bounding box center [417, 101] width 6 height 6
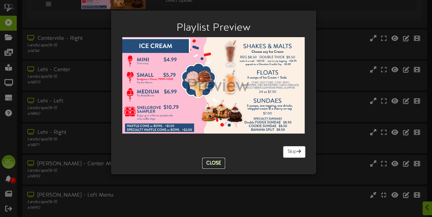
click at [211, 163] on button "Close" at bounding box center [213, 163] width 23 height 11
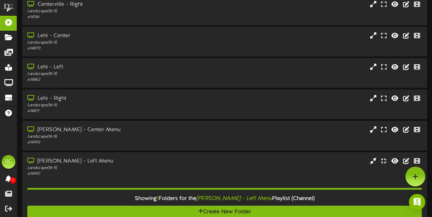
scroll to position [652, 0]
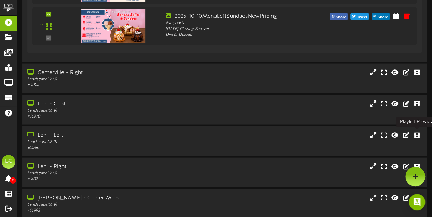
click at [417, 137] on icon at bounding box center [417, 135] width 6 height 6
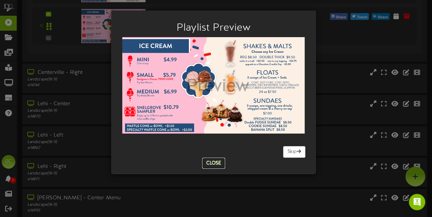
click at [215, 162] on button "Close" at bounding box center [213, 163] width 23 height 11
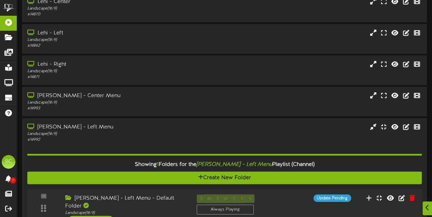
scroll to position [789, 0]
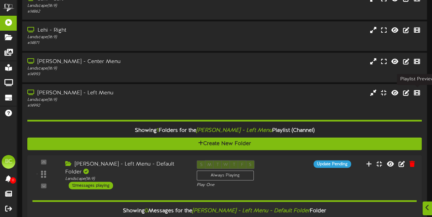
click at [420, 93] on icon at bounding box center [417, 93] width 6 height 6
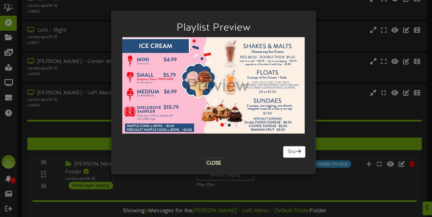
click at [420, 93] on div "Playlist Preview [GEOGRAPHIC_DATA] Skip Close" at bounding box center [216, 108] width 432 height 217
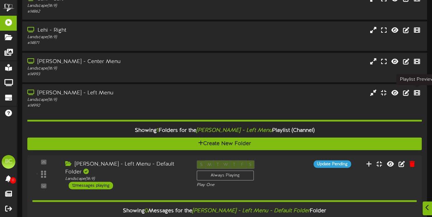
click at [420, 93] on icon at bounding box center [417, 93] width 6 height 6
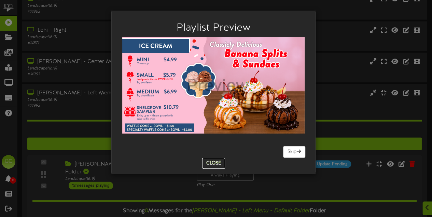
click at [213, 165] on button "Close" at bounding box center [213, 163] width 23 height 11
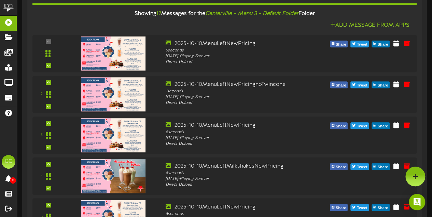
scroll to position [174, 0]
click at [399, 43] on icon at bounding box center [395, 43] width 5 height 6
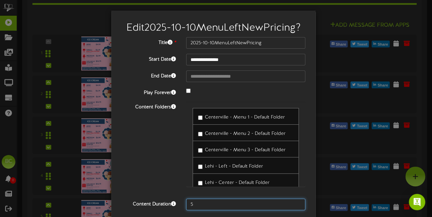
click at [200, 208] on input "5" at bounding box center [245, 205] width 119 height 12
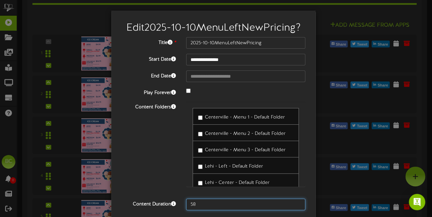
type input "5"
type input "8"
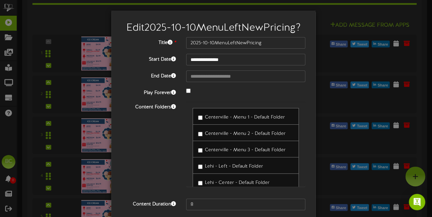
click at [148, 157] on div "Content Folders [GEOGRAPHIC_DATA] - Menu 1 - Default Folder Centerville - [GEOG…" at bounding box center [213, 148] width 194 height 92
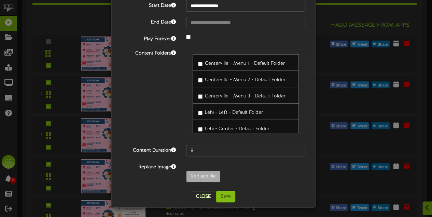
scroll to position [208, 0]
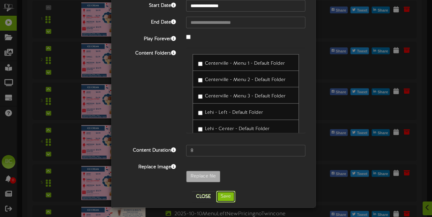
click at [221, 198] on button "Save" at bounding box center [225, 197] width 19 height 12
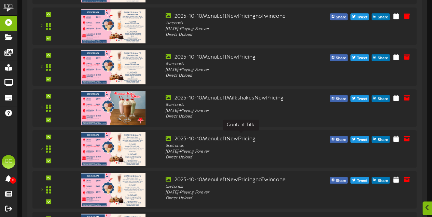
scroll to position [277, 0]
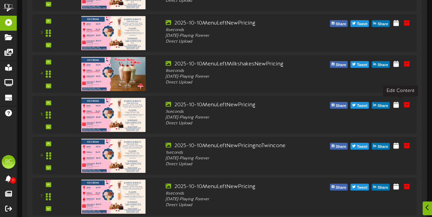
click at [399, 105] on icon at bounding box center [395, 105] width 5 height 6
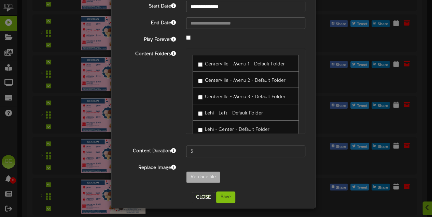
scroll to position [54, 0]
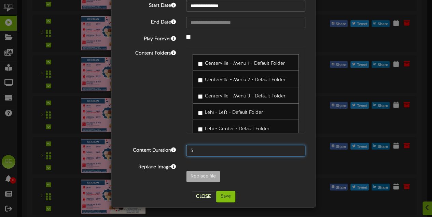
drag, startPoint x: 201, startPoint y: 151, endPoint x: 184, endPoint y: 151, distance: 17.8
click at [186, 151] on input "5" at bounding box center [245, 151] width 119 height 12
type input "8"
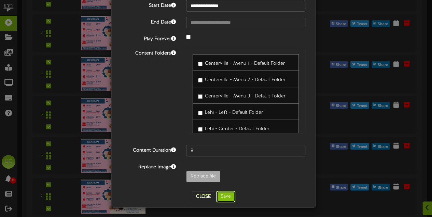
click at [223, 194] on button "Save" at bounding box center [225, 197] width 19 height 12
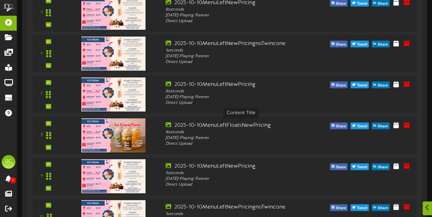
scroll to position [413, 0]
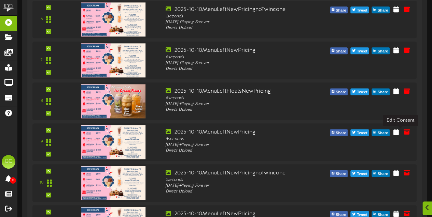
click at [399, 133] on icon at bounding box center [395, 132] width 5 height 6
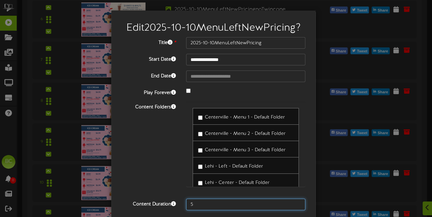
click at [204, 202] on input "5" at bounding box center [245, 205] width 119 height 12
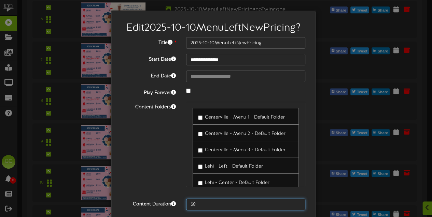
type input "5"
type input "8"
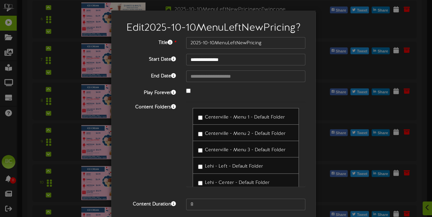
click at [161, 168] on div "Content Folders [GEOGRAPHIC_DATA] - Menu 1 - Default Folder Centerville - [GEOG…" at bounding box center [213, 148] width 194 height 92
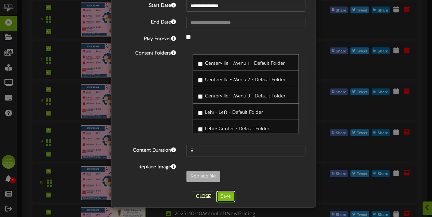
click at [223, 197] on button "Save" at bounding box center [225, 197] width 19 height 12
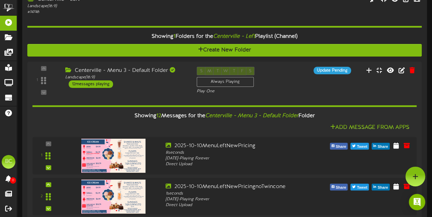
scroll to position [38, 0]
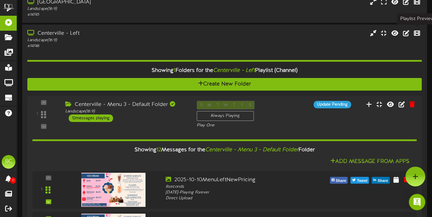
click at [417, 33] on icon at bounding box center [417, 33] width 6 height 6
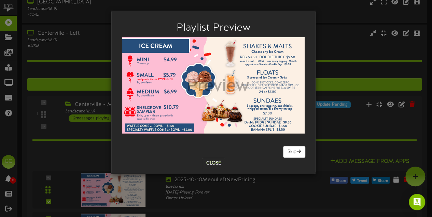
click at [417, 33] on div "Playlist Preview [GEOGRAPHIC_DATA] Skip Close" at bounding box center [216, 108] width 432 height 217
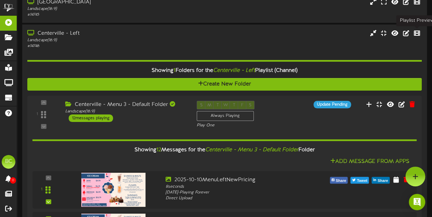
click at [417, 33] on icon at bounding box center [417, 33] width 6 height 6
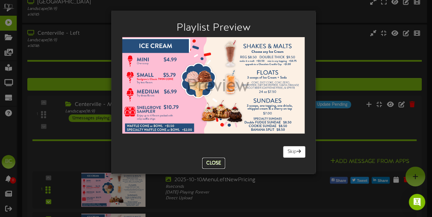
click at [210, 162] on button "Close" at bounding box center [213, 163] width 23 height 11
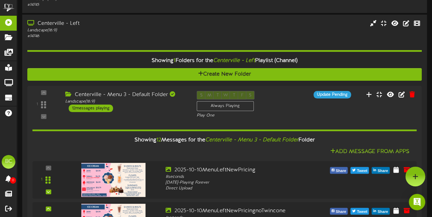
scroll to position [0, 0]
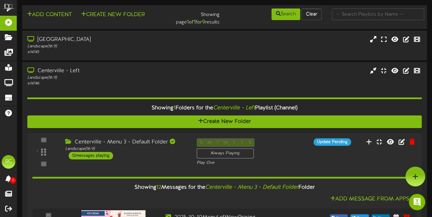
click at [136, 71] on div "Centerville - Left" at bounding box center [106, 71] width 158 height 8
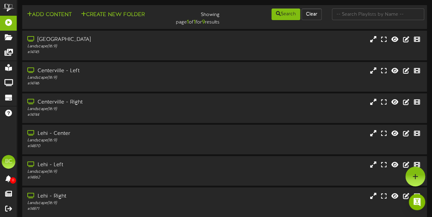
click at [124, 107] on div "Landscape ( 16:9 )" at bounding box center [106, 110] width 158 height 6
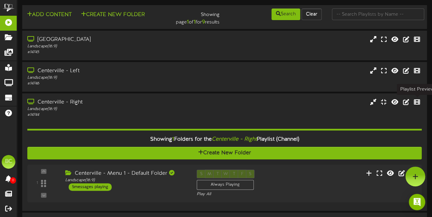
click at [418, 103] on icon at bounding box center [417, 102] width 6 height 6
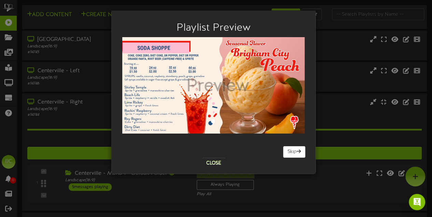
click at [418, 103] on div "Playlist Preview [GEOGRAPHIC_DATA] Skip Close" at bounding box center [216, 108] width 432 height 217
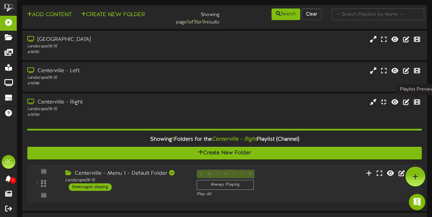
click at [418, 103] on icon at bounding box center [417, 102] width 6 height 6
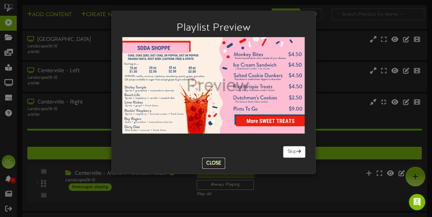
click at [217, 164] on button "Close" at bounding box center [213, 163] width 23 height 11
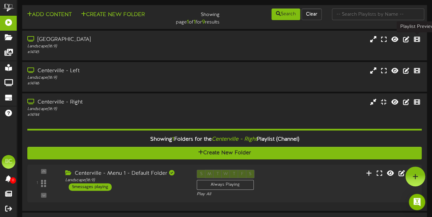
click at [419, 41] on icon at bounding box center [417, 39] width 6 height 6
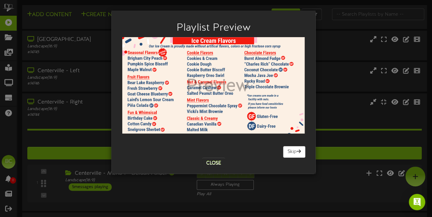
click at [419, 41] on div "Playlist Preview [GEOGRAPHIC_DATA] Skip Close" at bounding box center [216, 108] width 432 height 217
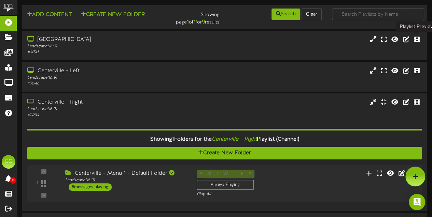
click at [419, 41] on icon at bounding box center [417, 39] width 6 height 6
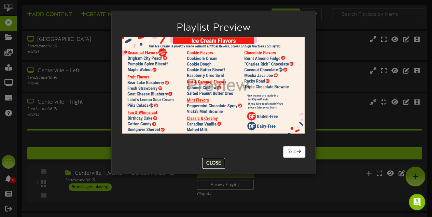
click at [220, 164] on button "Close" at bounding box center [213, 163] width 23 height 11
